Goal: Transaction & Acquisition: Obtain resource

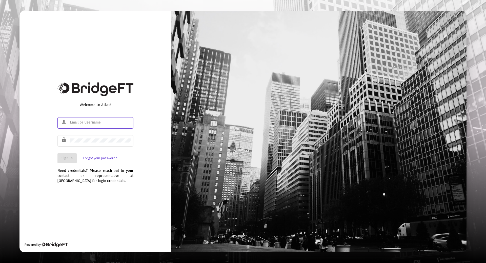
click at [105, 123] on input "text" at bounding box center [100, 122] width 61 height 4
click at [93, 119] on div "loretnolan" at bounding box center [100, 122] width 61 height 12
type input "[EMAIL_ADDRESS][DOMAIN_NAME]"
click at [86, 142] on div at bounding box center [100, 140] width 61 height 12
click at [68, 157] on span "Sign In" at bounding box center [66, 158] width 11 height 4
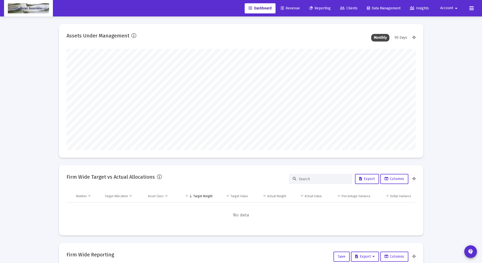
scroll to position [101, 349]
type input "[DATE]"
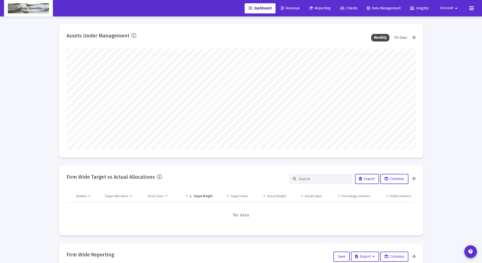
click at [322, 8] on span "Reporting" at bounding box center [320, 8] width 22 height 4
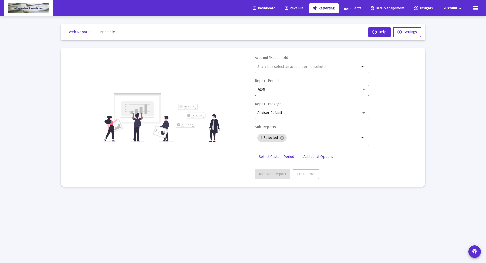
click at [291, 93] on div "2025" at bounding box center [311, 89] width 109 height 12
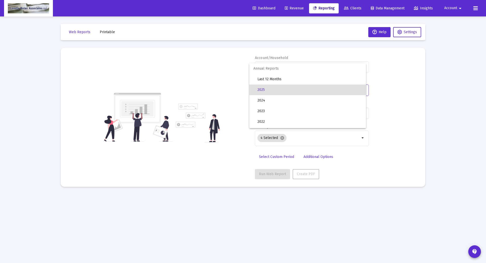
click at [381, 113] on div at bounding box center [243, 131] width 486 height 263
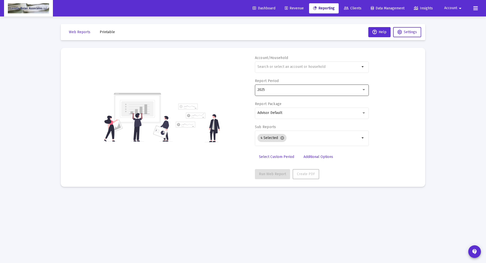
click at [297, 87] on div "2025" at bounding box center [311, 89] width 109 height 12
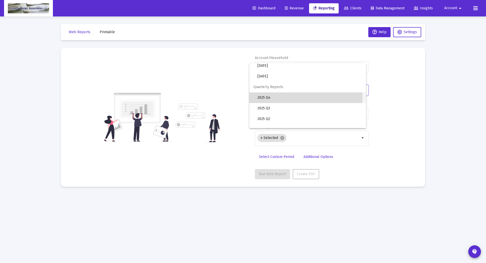
click at [285, 98] on span "2025 Q4" at bounding box center [309, 97] width 104 height 11
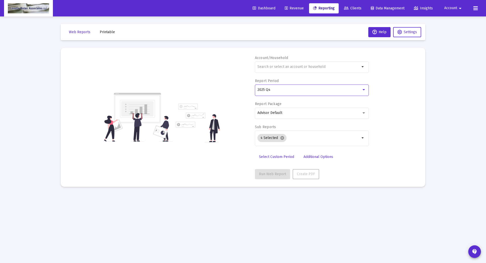
click at [278, 91] on div "2025 Q4" at bounding box center [309, 90] width 104 height 4
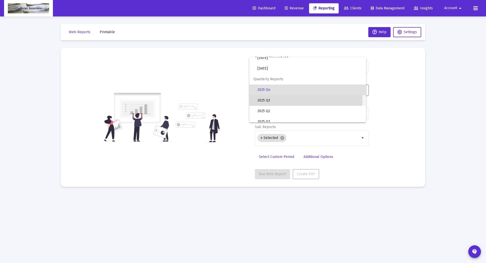
click at [278, 99] on span "2025 Q3" at bounding box center [309, 100] width 104 height 11
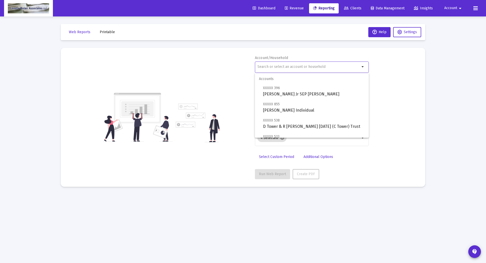
click at [289, 67] on input "text" at bounding box center [308, 67] width 102 height 4
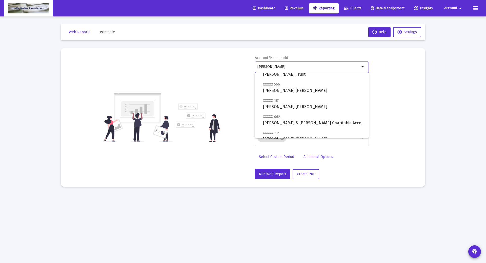
scroll to position [227, 0]
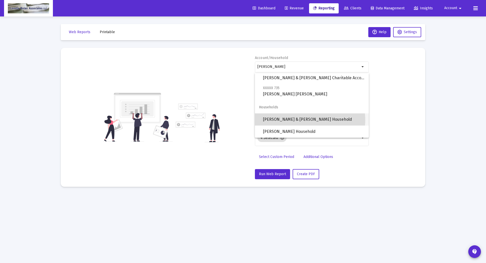
click at [309, 120] on span "[PERSON_NAME] & [PERSON_NAME] Household" at bounding box center [314, 119] width 102 height 12
type input "[PERSON_NAME] & [PERSON_NAME] Household"
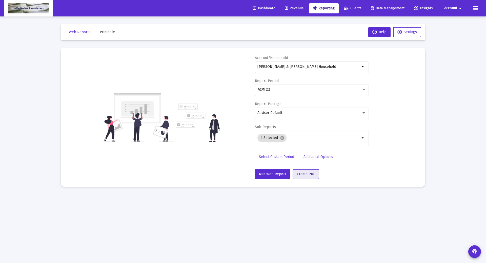
click at [305, 173] on span "Create PDF" at bounding box center [306, 174] width 18 height 4
click at [109, 31] on span "Printable" at bounding box center [107, 32] width 15 height 4
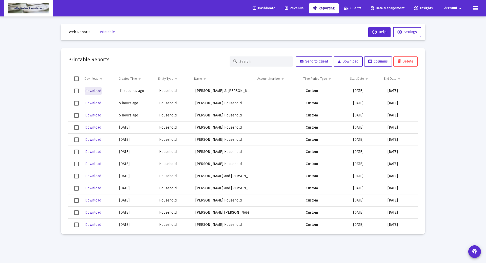
click at [90, 91] on span "Download" at bounding box center [93, 91] width 16 height 4
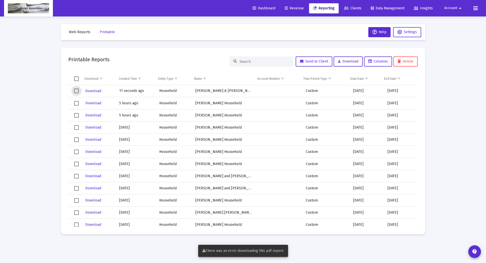
click at [75, 90] on span "Select row" at bounding box center [76, 91] width 5 height 5
click at [91, 90] on span "Download" at bounding box center [93, 91] width 16 height 4
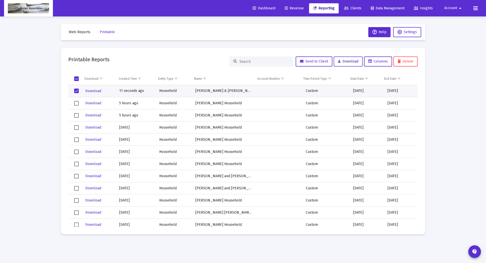
click at [351, 63] on span "Download" at bounding box center [348, 61] width 20 height 4
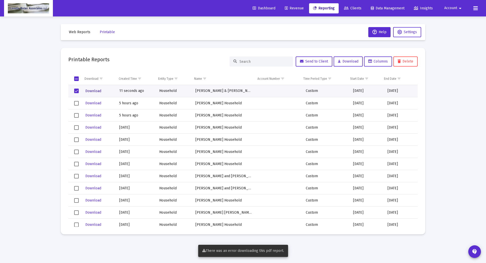
click at [94, 92] on span "Download" at bounding box center [93, 91] width 16 height 4
click at [315, 61] on span "Send to Client" at bounding box center [314, 61] width 28 height 4
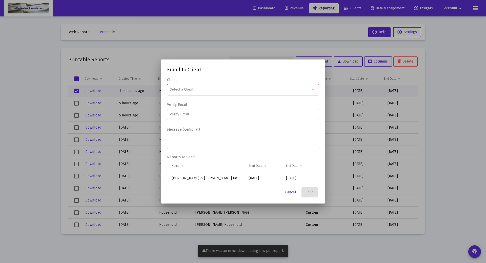
click at [227, 178] on td "[PERSON_NAME] & [PERSON_NAME] Household" at bounding box center [206, 178] width 78 height 12
click at [203, 177] on td "[PERSON_NAME] & [PERSON_NAME] Household" at bounding box center [206, 178] width 78 height 12
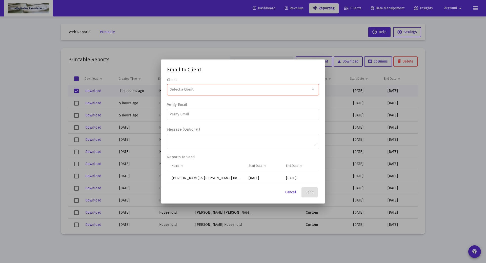
click at [312, 91] on mat-icon "arrow_drop_down" at bounding box center [313, 89] width 6 height 6
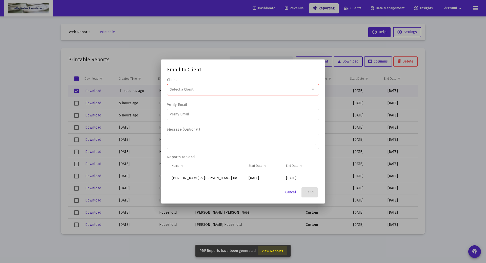
click at [276, 252] on span "View Reports" at bounding box center [273, 251] width 22 height 4
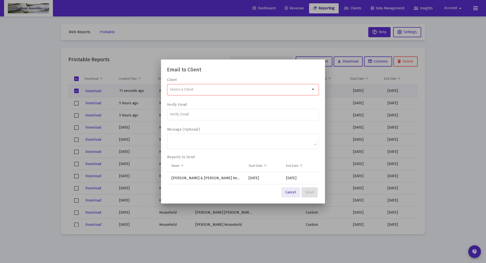
click at [292, 191] on span "Cancel" at bounding box center [290, 192] width 11 height 4
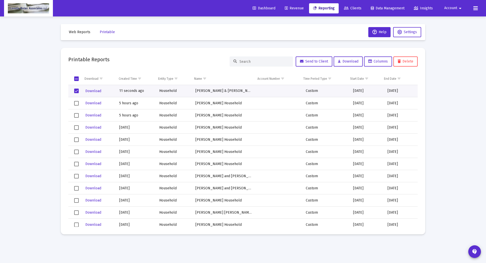
click at [475, 49] on div "Loading... Web Reports Printable Help Settings Printable Reports Send to Client…" at bounding box center [243, 131] width 486 height 263
click at [349, 63] on button "Download" at bounding box center [347, 61] width 29 height 10
